Goal: Transaction & Acquisition: Book appointment/travel/reservation

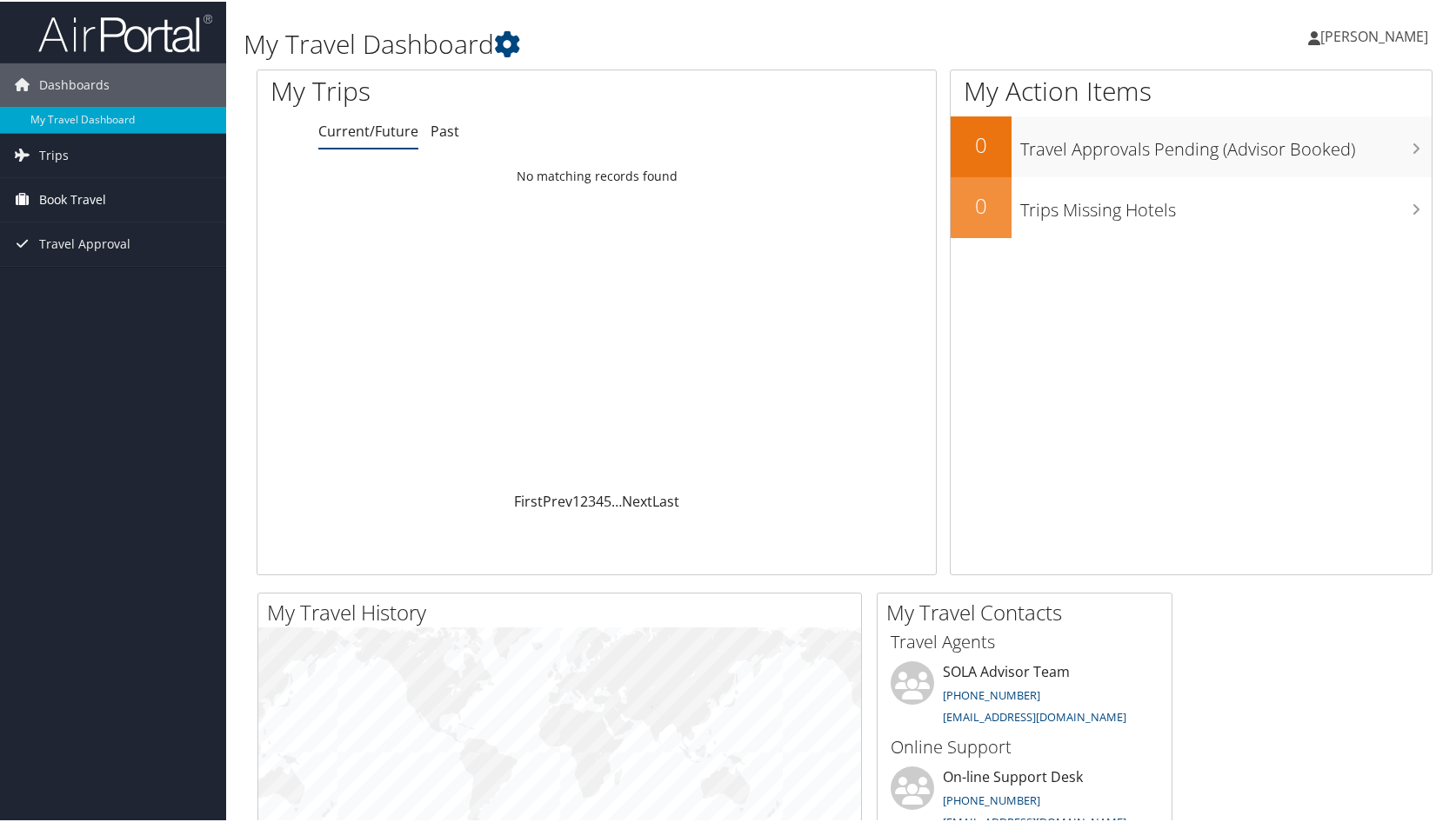
click at [78, 208] on span "Book Travel" at bounding box center [72, 198] width 67 height 44
click at [78, 156] on link "Trips" at bounding box center [113, 153] width 226 height 44
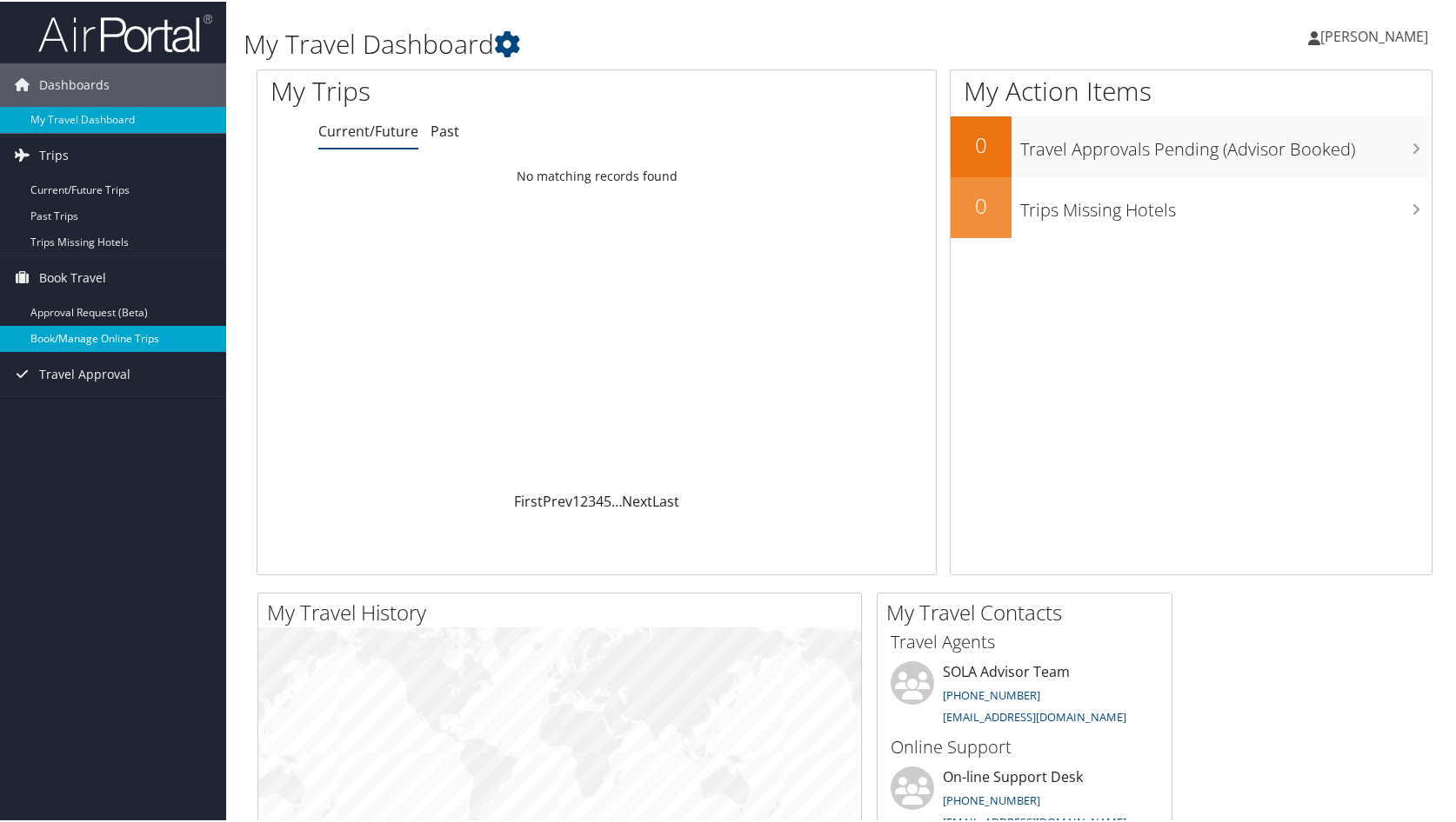
click at [105, 342] on link "Book/Manage Online Trips" at bounding box center [113, 337] width 226 height 26
click at [98, 336] on link "Book/Manage Online Trips" at bounding box center [113, 337] width 226 height 26
click at [98, 338] on link "Book/Manage Online Trips" at bounding box center [113, 337] width 226 height 26
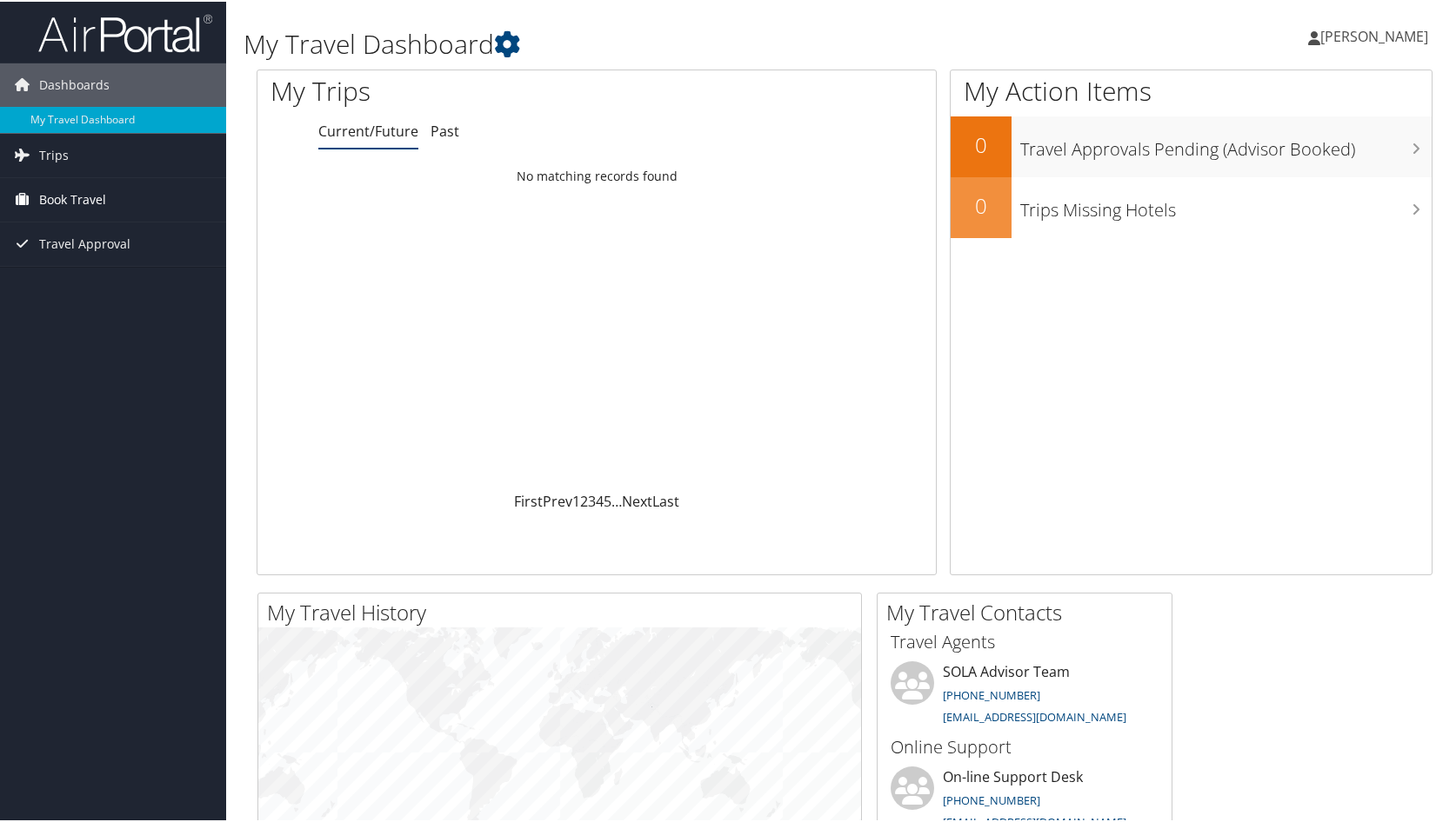
click at [90, 199] on span "Book Travel" at bounding box center [72, 198] width 67 height 44
click at [53, 267] on link "Book/Manage Online Trips" at bounding box center [113, 258] width 226 height 26
click at [138, 253] on link "Book/Manage Online Trips" at bounding box center [113, 258] width 226 height 26
